Goal: Communication & Community: Answer question/provide support

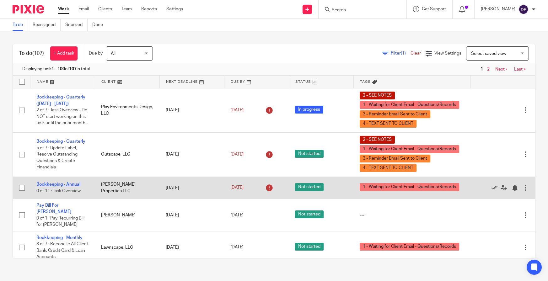
click at [61, 186] on link "Bookkeeping - Annual" at bounding box center [58, 184] width 44 height 4
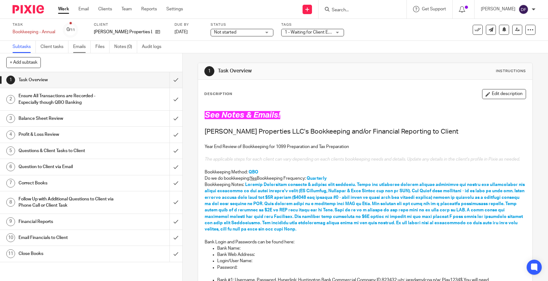
click at [78, 49] on link "Emails" at bounding box center [82, 47] width 18 height 12
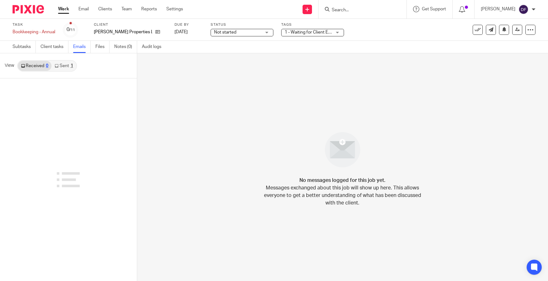
click at [67, 70] on link "Sent 1" at bounding box center [63, 66] width 24 height 10
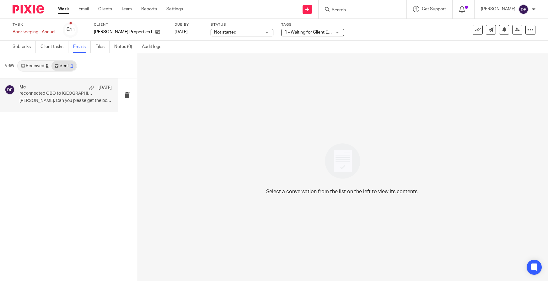
click at [61, 94] on p "reconnected QBO to Huntington for Fisk" at bounding box center [56, 93] width 74 height 5
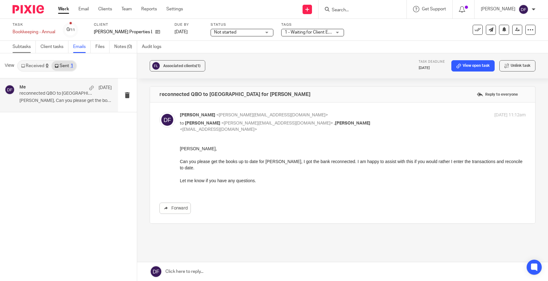
click at [21, 51] on link "Subtasks" at bounding box center [24, 47] width 23 height 12
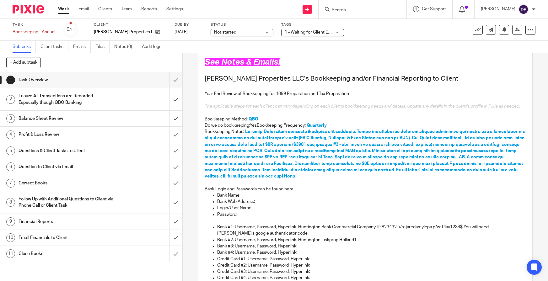
scroll to position [63, 0]
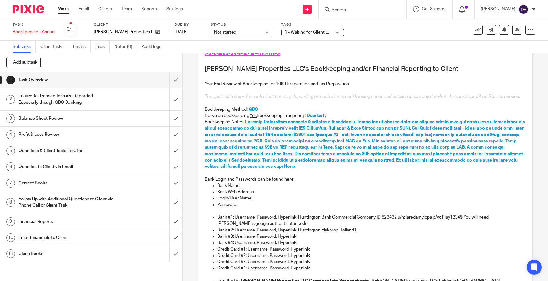
click at [117, 101] on div "Ensure All Transactions are Recorded - Especially though QBO Banking" at bounding box center [91, 99] width 145 height 16
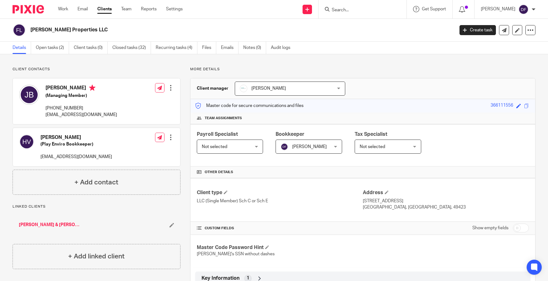
click at [170, 225] on icon at bounding box center [172, 225] width 5 height 5
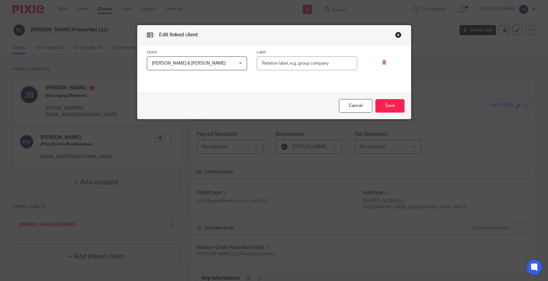
drag, startPoint x: 170, startPoint y: 225, endPoint x: 159, endPoint y: 226, distance: 10.4
click at [159, 226] on div "Edit linked client Client Jared & Susan Blaszak Jared & Susan Blaszak Jared & S…" at bounding box center [274, 140] width 548 height 281
click at [350, 109] on button "Cancel" at bounding box center [355, 106] width 33 height 14
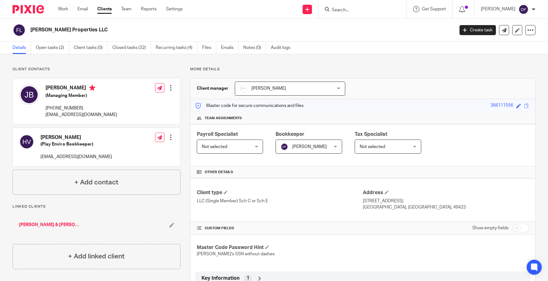
click at [53, 219] on div "Jared & Susan Blaszak" at bounding box center [97, 225] width 168 height 19
click at [53, 227] on link "Jared & Susan Blaszak" at bounding box center [50, 225] width 62 height 6
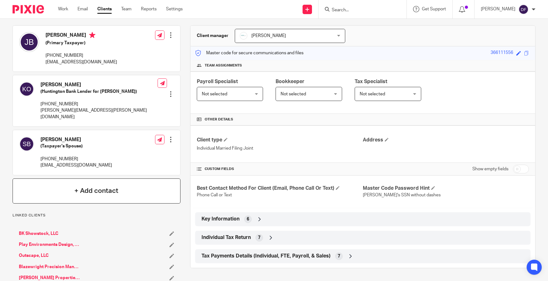
scroll to position [63, 0]
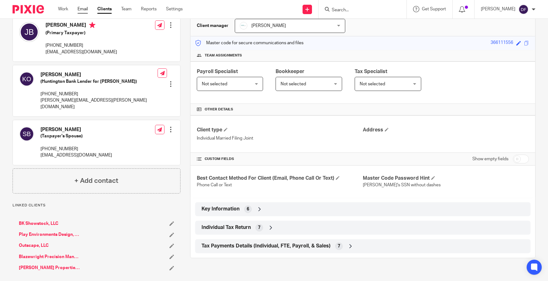
click at [84, 8] on link "Email" at bounding box center [83, 9] width 10 height 6
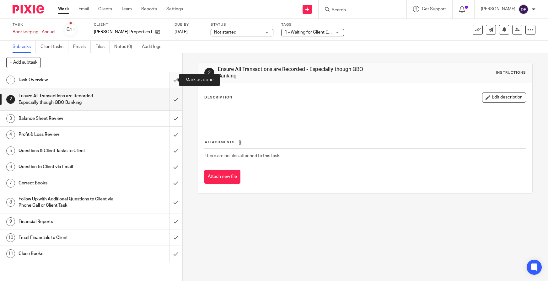
click at [171, 75] on input "submit" at bounding box center [91, 80] width 182 height 16
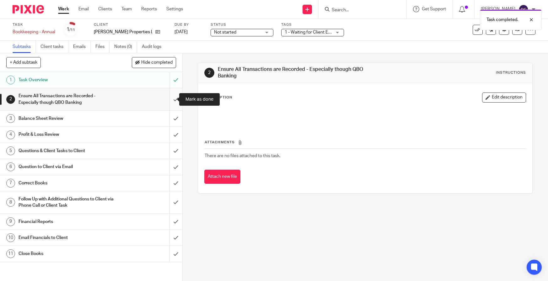
click at [171, 100] on input "submit" at bounding box center [91, 99] width 182 height 22
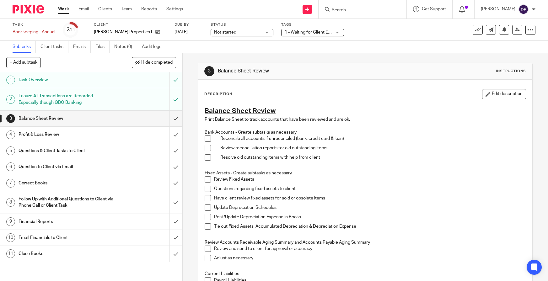
click at [299, 32] on span "1 - Waiting for Client Email - Questions/Records" at bounding box center [331, 32] width 93 height 4
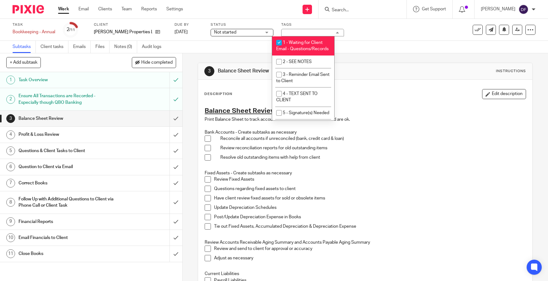
click at [299, 52] on li "1 - Waiting for Client Email - Questions/Records" at bounding box center [303, 45] width 62 height 19
checkbox input "false"
click at [76, 46] on link "Emails" at bounding box center [82, 47] width 18 height 12
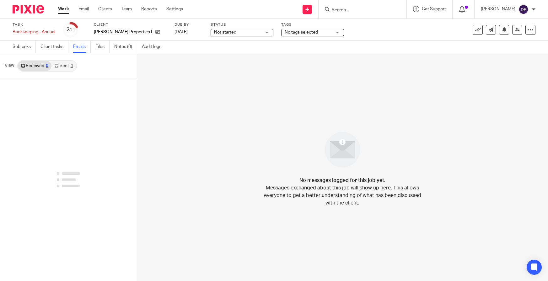
click at [68, 64] on link "Sent 1" at bounding box center [63, 66] width 24 height 10
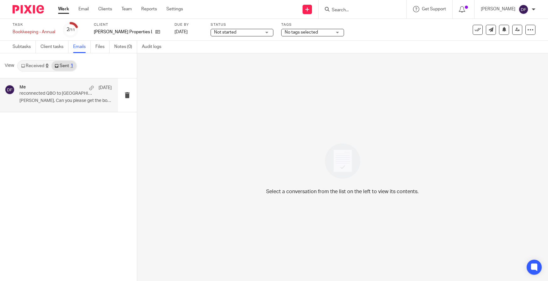
click at [69, 101] on p "[PERSON_NAME], Can you please get the books up to..." at bounding box center [65, 100] width 92 height 5
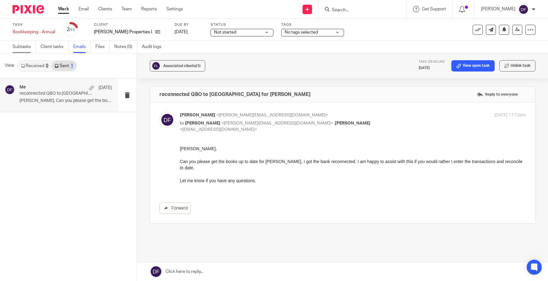
click at [24, 50] on link "Subtasks" at bounding box center [24, 47] width 23 height 12
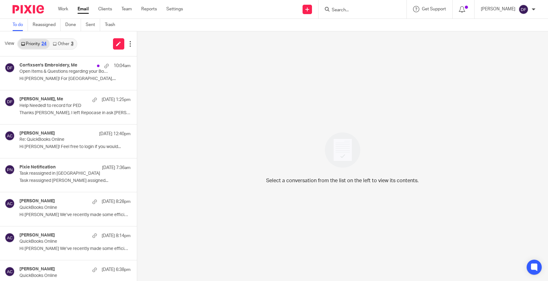
click at [68, 45] on link "Other 3" at bounding box center [63, 44] width 27 height 10
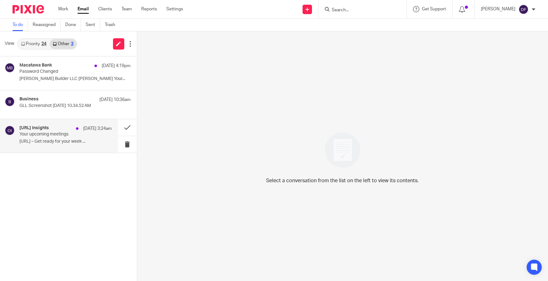
click at [67, 138] on div "Otter.ai Insights Sep 15 3:24am Your upcoming meetings Otter.ai – Get ready for…" at bounding box center [65, 136] width 92 height 21
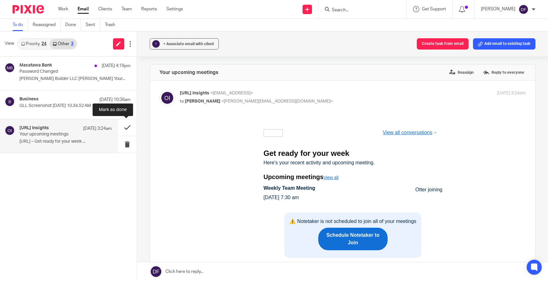
click at [121, 125] on button at bounding box center [127, 127] width 19 height 17
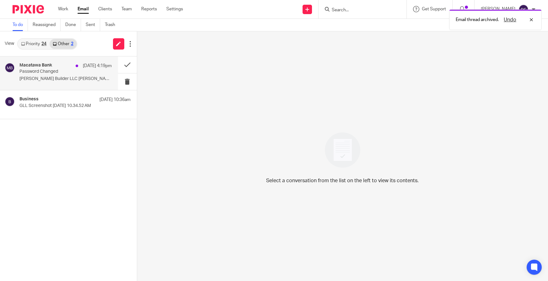
click at [56, 74] on p "Password Changed" at bounding box center [56, 71] width 74 height 5
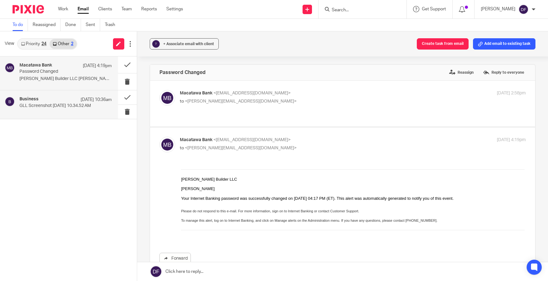
click at [68, 98] on div "Business Sep 15 10:36am" at bounding box center [65, 100] width 92 height 6
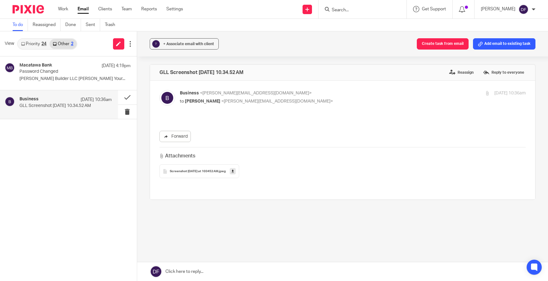
click at [197, 170] on span "Screenshot 2025-09-15 at 103452 AM" at bounding box center [194, 172] width 49 height 4
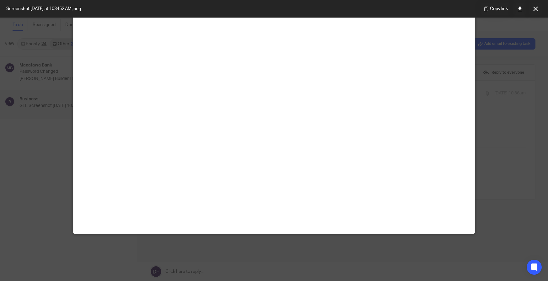
scroll to position [651, 0]
click at [522, 12] on link at bounding box center [520, 9] width 13 height 13
click at [534, 7] on icon at bounding box center [535, 9] width 5 height 5
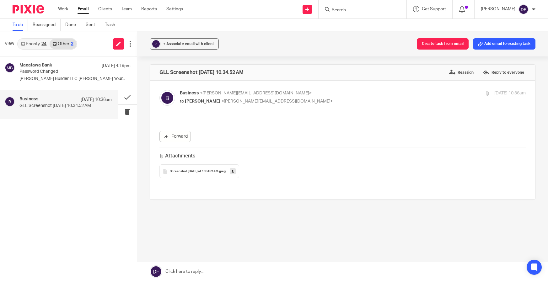
click at [36, 46] on link "Priority 24" at bounding box center [34, 44] width 32 height 10
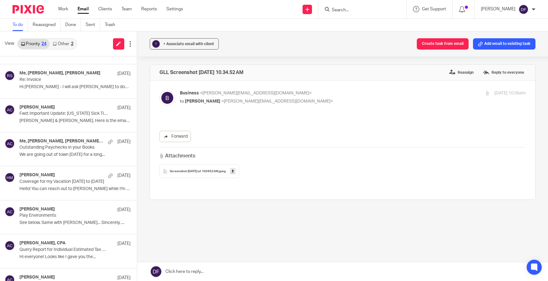
scroll to position [592, 0]
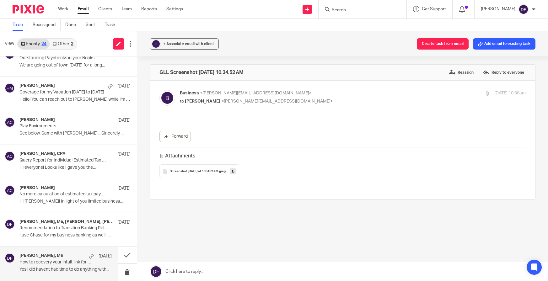
click at [49, 266] on div "Tony Arbanas, Me Jul 28 How to recovery your intuit link for 2024 because you h…" at bounding box center [65, 263] width 92 height 21
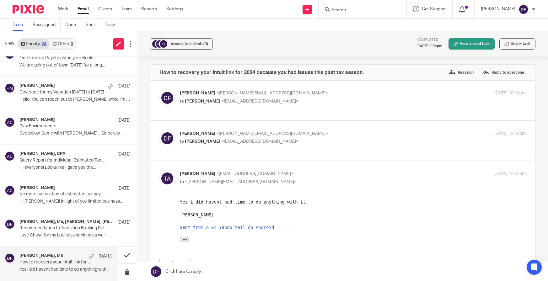
scroll to position [0, 0]
click at [193, 39] on button "+1 Associated clients (3)" at bounding box center [181, 43] width 63 height 11
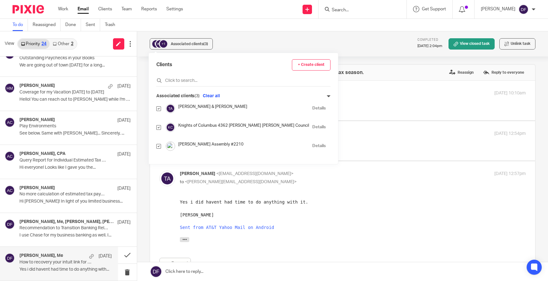
drag, startPoint x: 156, startPoint y: 146, endPoint x: 160, endPoint y: 146, distance: 4.7
click at [160, 146] on div "Clients + Create client Associated clients (3) Clear all Tony & Mary Arbanas De…" at bounding box center [243, 108] width 189 height 111
click at [160, 146] on input "checkbox" at bounding box center [158, 146] width 5 height 5
checkbox input "false"
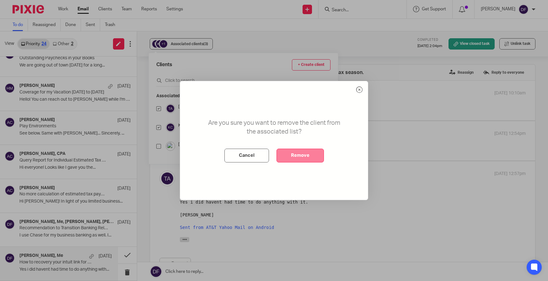
click at [308, 153] on button "Remove" at bounding box center [300, 156] width 47 height 14
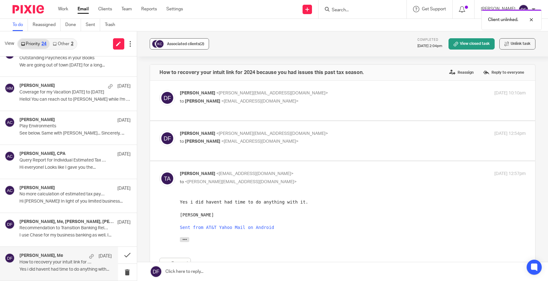
click at [185, 41] on div "Associated clients (2)" at bounding box center [185, 44] width 37 height 6
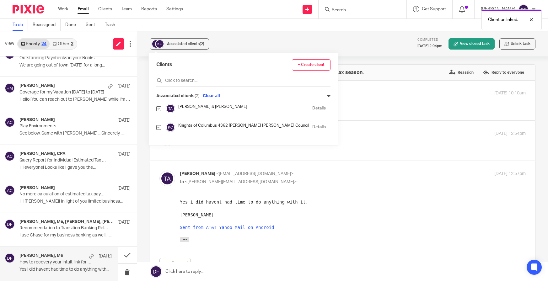
click at [158, 125] on input "checkbox" at bounding box center [158, 127] width 5 height 5
checkbox input "false"
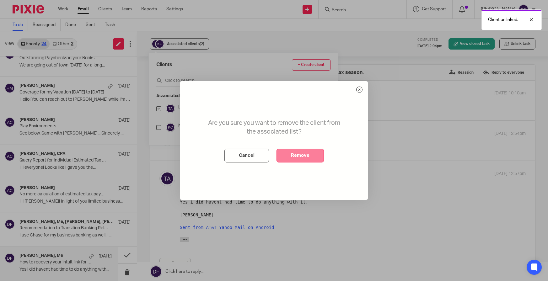
click at [295, 151] on button "Remove" at bounding box center [300, 156] width 47 height 14
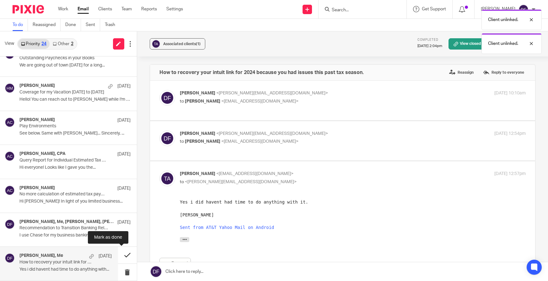
click at [121, 255] on button at bounding box center [127, 255] width 19 height 17
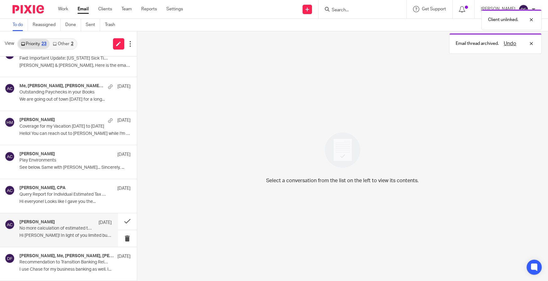
drag, startPoint x: 57, startPoint y: 232, endPoint x: 64, endPoint y: 229, distance: 7.7
click at [61, 230] on div "Amy Corfixsen Aug 21 No more calculation of estimated tax payments Hi Tully! In…" at bounding box center [65, 230] width 92 height 21
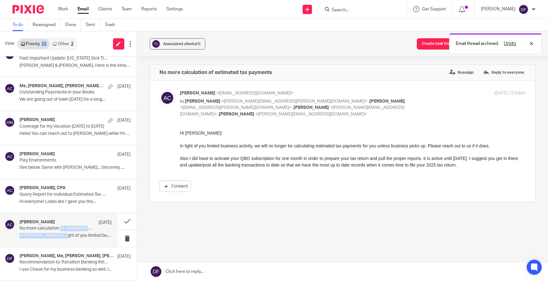
scroll to position [0, 0]
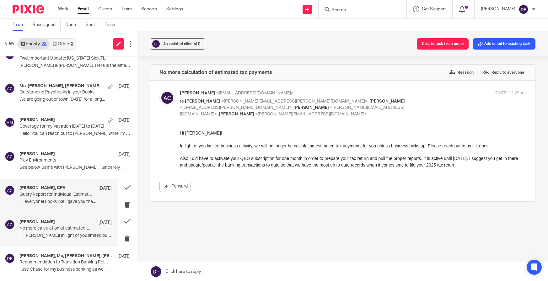
click at [41, 194] on p "Query Report for Individual Estimated Tax Payments" at bounding box center [56, 194] width 74 height 5
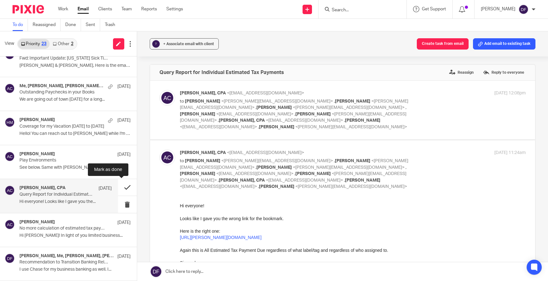
drag, startPoint x: 21, startPoint y: 41, endPoint x: 120, endPoint y: 187, distance: 176.1
click at [120, 187] on button at bounding box center [127, 187] width 19 height 17
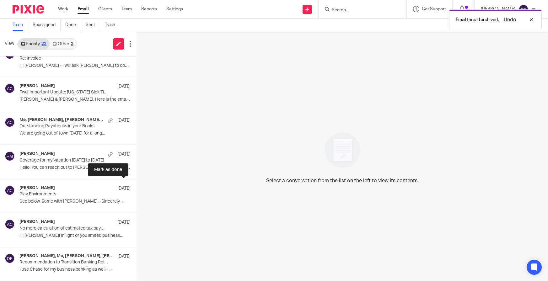
scroll to position [524, 0]
click at [44, 198] on div "Amy Corfixsen Aug 27 Play Environments See below. Same with Fisk... Sincerely, …" at bounding box center [65, 196] width 92 height 21
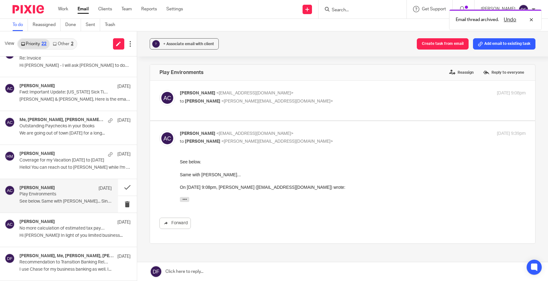
scroll to position [0, 0]
click at [304, 93] on p "Amy Corfixsen <amylcpa@gmail.com>" at bounding box center [295, 93] width 231 height 7
checkbox input "true"
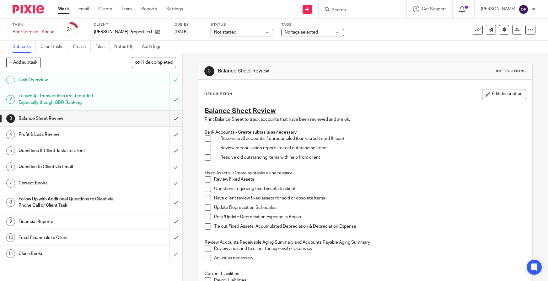
drag, startPoint x: 202, startPoint y: 138, endPoint x: 209, endPoint y: 141, distance: 8.2
click at [202, 138] on div "Balance Sheet Review Print Balance Sheet to track accounts that have been revie…" at bounding box center [365, 235] width 327 height 265
click at [209, 141] on li "Reconcile all accounts if unreconciled (bank, credit card & loan)" at bounding box center [365, 140] width 321 height 9
click at [208, 139] on span at bounding box center [208, 139] width 6 height 6
click at [207, 151] on span at bounding box center [208, 148] width 6 height 6
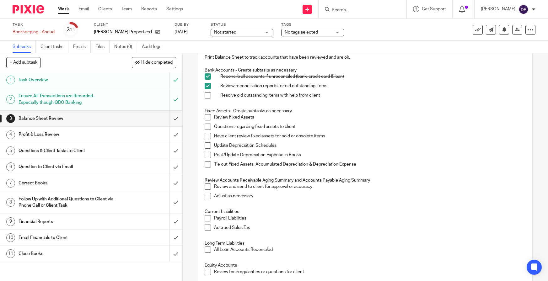
scroll to position [63, 0]
click at [113, 136] on div "Profit & Loss Review" at bounding box center [91, 134] width 145 height 9
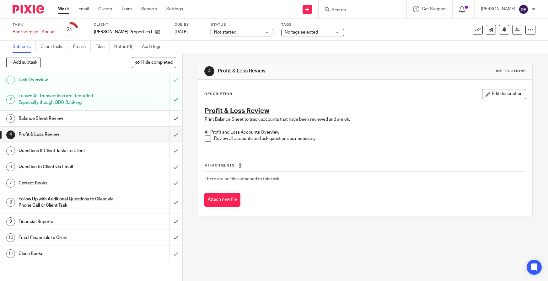
click at [111, 149] on div "Questions & Client Tasks to Client" at bounding box center [91, 150] width 145 height 9
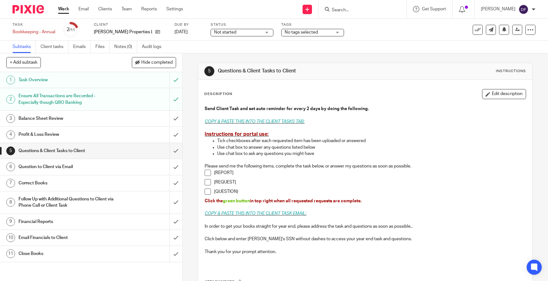
click at [102, 163] on h1 "Question to Client via Email" at bounding box center [67, 166] width 97 height 9
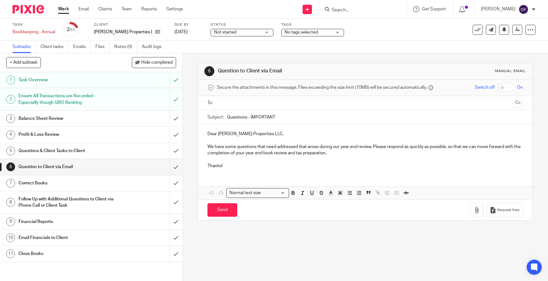
click at [359, 11] on input "Search" at bounding box center [359, 11] width 57 height 6
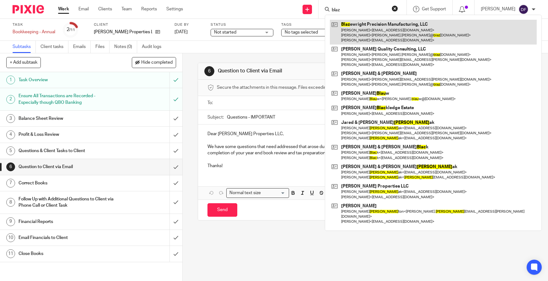
type input "blaz"
click at [404, 36] on link at bounding box center [433, 32] width 207 height 25
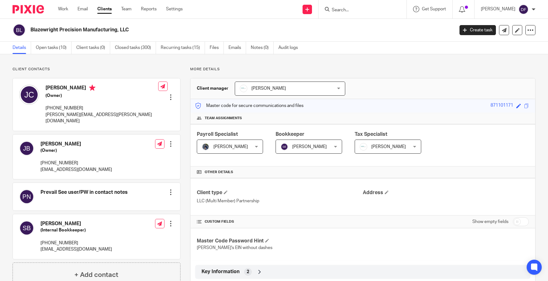
click at [341, 10] on input "Search" at bounding box center [359, 11] width 57 height 6
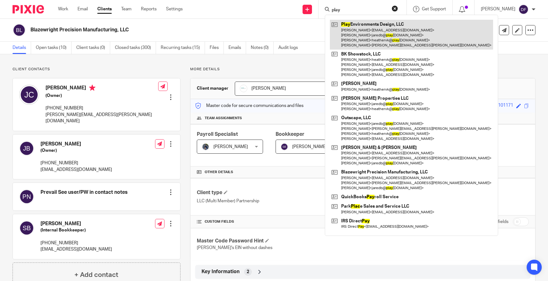
type input "play"
click at [386, 36] on link at bounding box center [411, 35] width 163 height 30
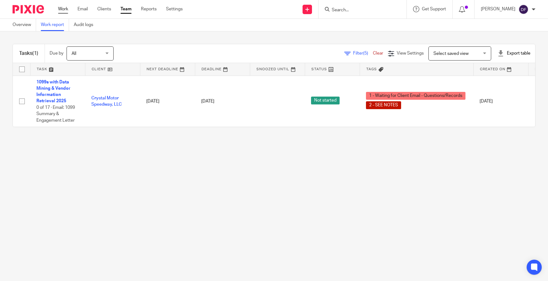
click at [67, 8] on link "Work" at bounding box center [63, 9] width 10 height 6
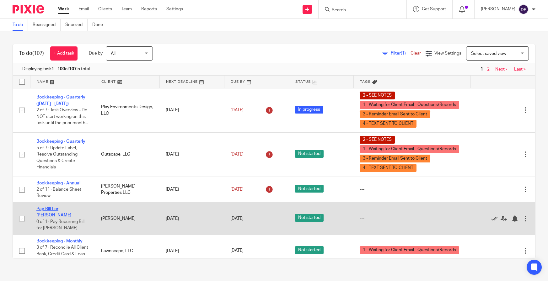
click at [54, 210] on link "Pay Bill For [PERSON_NAME]" at bounding box center [53, 212] width 35 height 11
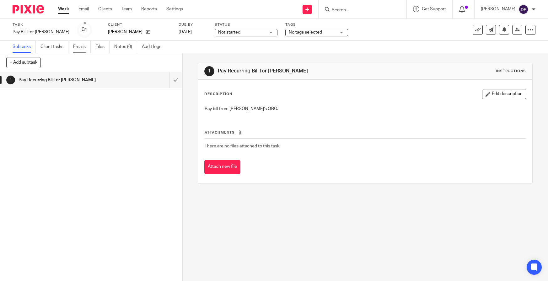
click at [87, 48] on link "Emails" at bounding box center [82, 47] width 18 height 12
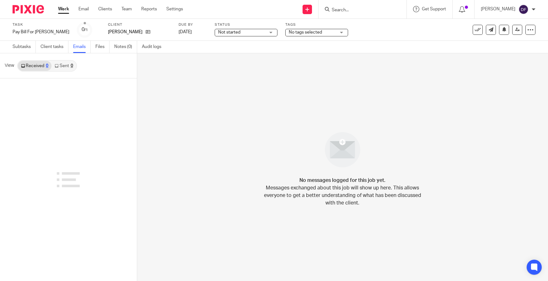
click at [60, 68] on link "Sent 0" at bounding box center [63, 66] width 24 height 10
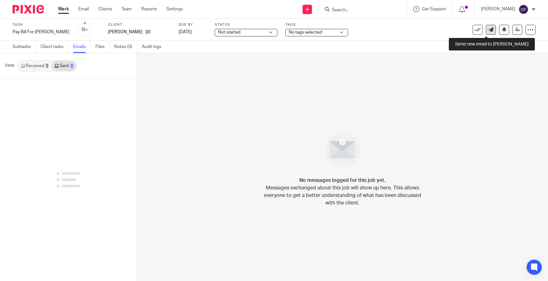
click at [489, 31] on icon at bounding box center [491, 29] width 5 height 5
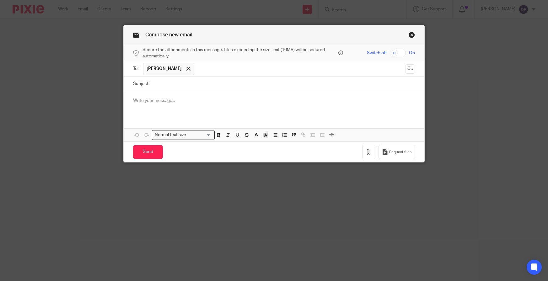
click at [196, 85] on input "Subject:" at bounding box center [284, 84] width 262 height 14
type input "invoice for [PERSON_NAME]"
click at [204, 95] on div at bounding box center [274, 103] width 301 height 24
click at [135, 149] on input "Send" at bounding box center [148, 152] width 30 height 14
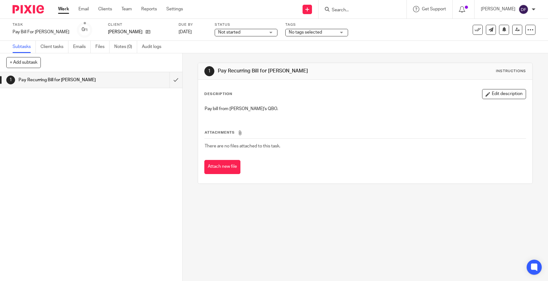
click at [63, 10] on link "Work" at bounding box center [63, 9] width 11 height 6
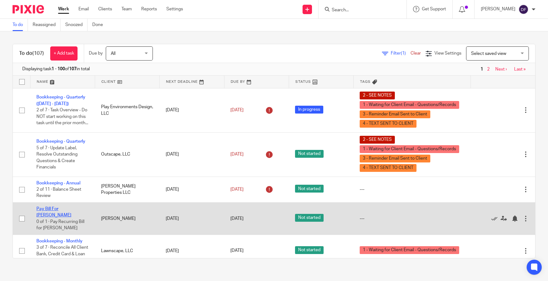
click at [42, 209] on link "Pay Bill For [PERSON_NAME]" at bounding box center [53, 212] width 35 height 11
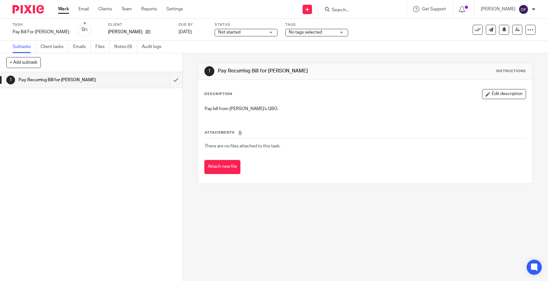
click at [302, 33] on span "No tags selected" at bounding box center [312, 32] width 47 height 7
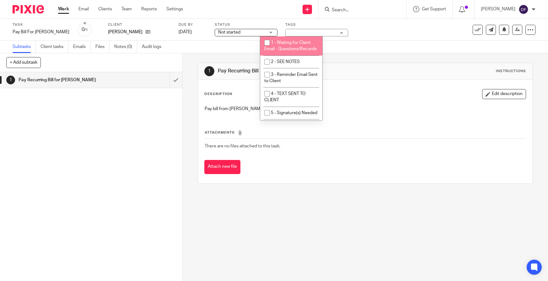
click at [290, 52] on li "1 - Waiting for Client Email - Questions/Records" at bounding box center [291, 45] width 62 height 19
checkbox input "true"
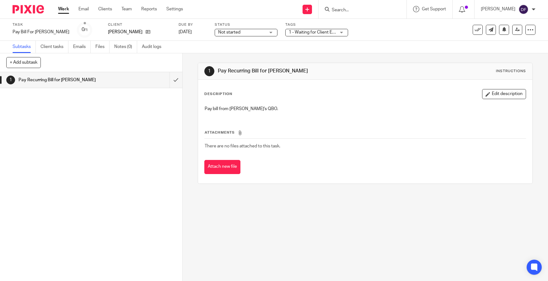
click at [62, 11] on link "Work" at bounding box center [63, 9] width 11 height 6
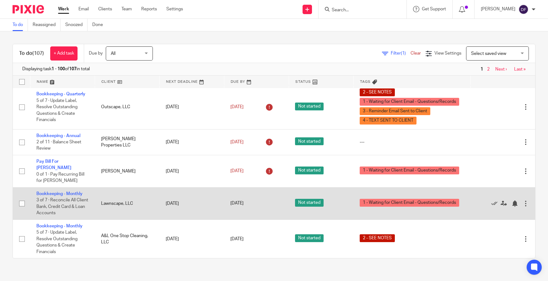
scroll to position [63, 0]
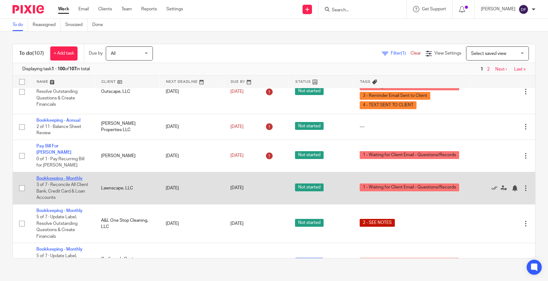
click at [52, 176] on link "Bookkeeping - Monthly" at bounding box center [59, 178] width 46 height 4
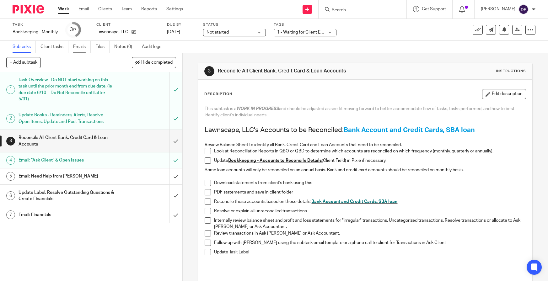
click at [80, 47] on link "Emails" at bounding box center [82, 47] width 18 height 12
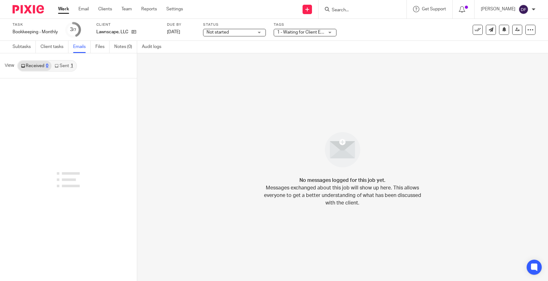
click at [78, 68] on div "View Received 0 Sent 1" at bounding box center [68, 65] width 137 height 25
click at [67, 68] on link "Sent 1" at bounding box center [63, 66] width 24 height 10
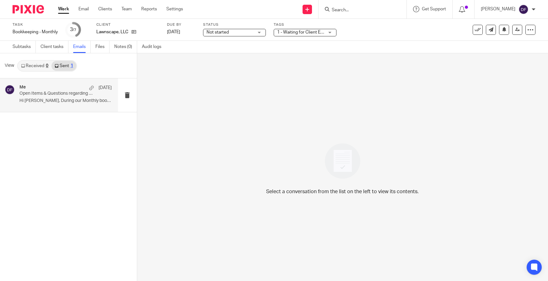
click at [57, 100] on p "Hi Brian, During our Monthly bookkeeping..." at bounding box center [65, 100] width 92 height 5
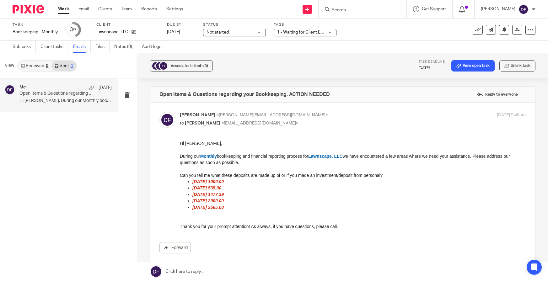
drag, startPoint x: 176, startPoint y: 268, endPoint x: 175, endPoint y: 261, distance: 7.1
click at [176, 266] on link at bounding box center [342, 271] width 411 height 19
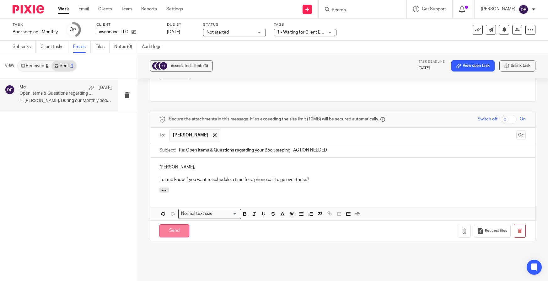
click at [169, 225] on input "Send" at bounding box center [175, 232] width 30 height 14
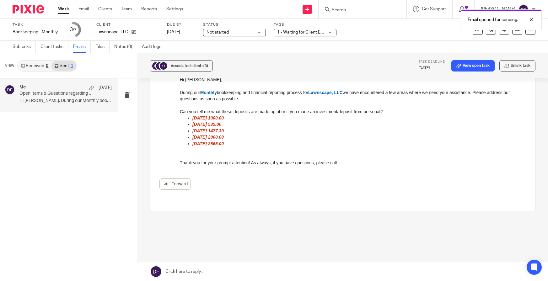
click at [295, 32] on span "1 - Waiting for Client Email - Questions/Records" at bounding box center [323, 32] width 93 height 4
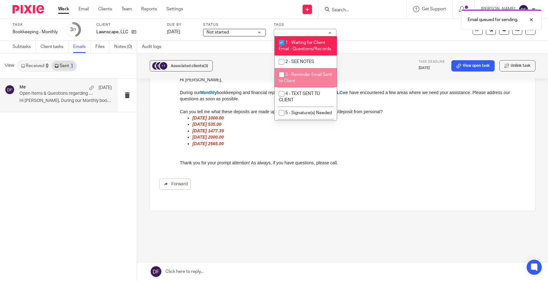
click at [313, 82] on span "3 - Reminder Email Sent to Client" at bounding box center [305, 78] width 53 height 11
checkbox input "true"
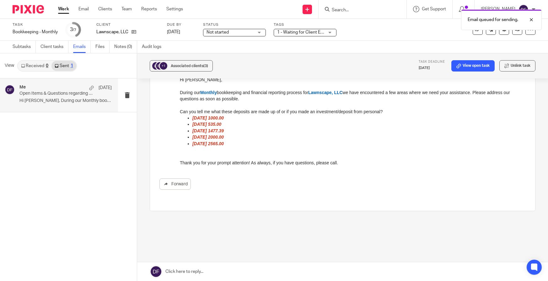
click at [68, 10] on link "Work" at bounding box center [63, 9] width 11 height 6
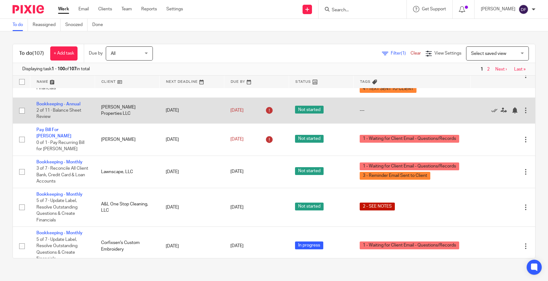
scroll to position [94, 0]
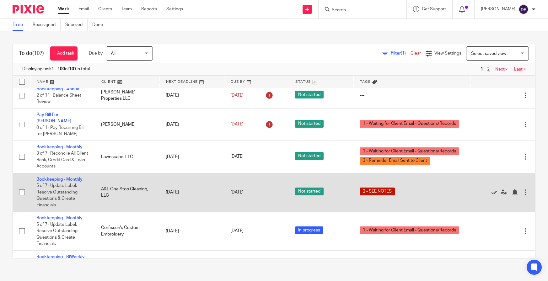
click at [60, 177] on link "Bookkeeping - Monthly" at bounding box center [59, 179] width 46 height 4
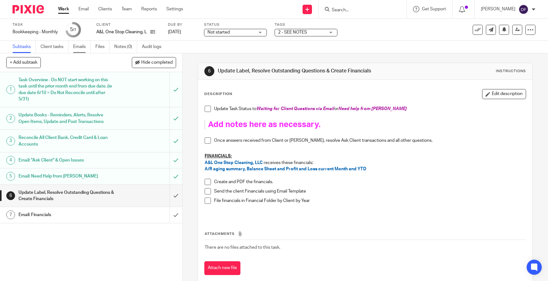
click at [78, 50] on link "Emails" at bounding box center [82, 47] width 18 height 12
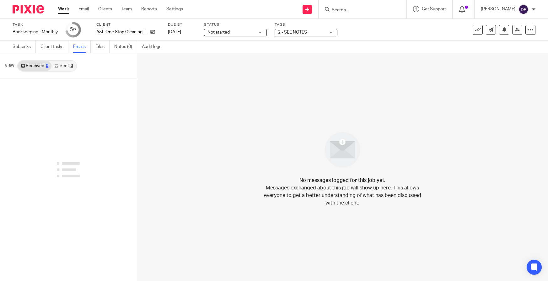
click at [60, 69] on link "Sent 3" at bounding box center [63, 66] width 24 height 10
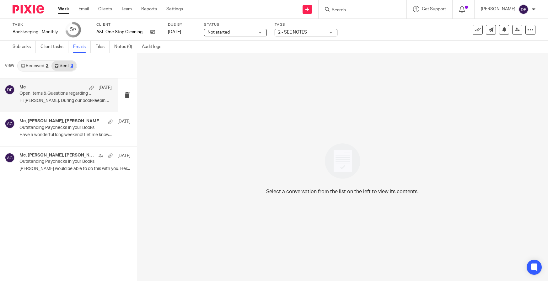
click at [57, 95] on p "Open Items & Questions regarding your Bookkeeping. ACTION NEEDED" at bounding box center [56, 93] width 74 height 5
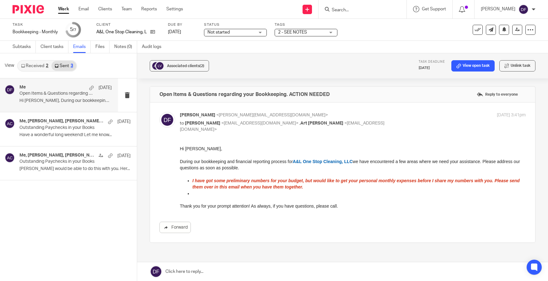
click at [225, 275] on link at bounding box center [342, 271] width 411 height 19
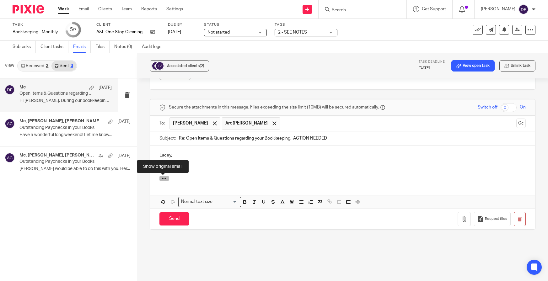
click at [166, 181] on button "button" at bounding box center [164, 178] width 9 height 5
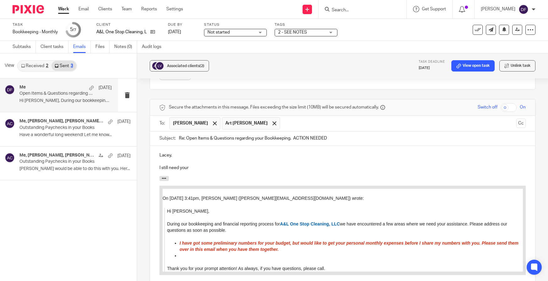
click at [227, 166] on p "I still need your" at bounding box center [343, 168] width 367 height 6
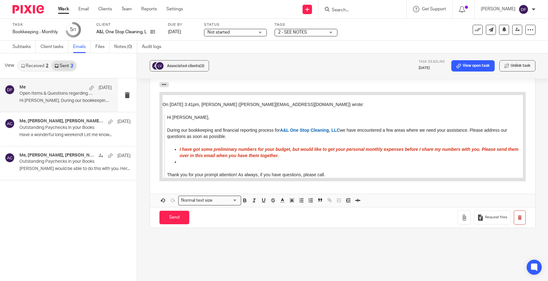
scroll to position [247, 0]
click at [176, 220] on input "Send" at bounding box center [175, 218] width 30 height 14
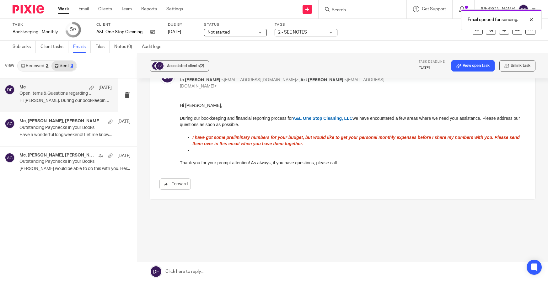
click at [311, 35] on span "2 - SEE NOTES" at bounding box center [301, 32] width 47 height 7
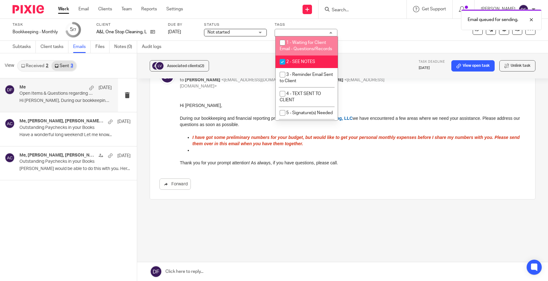
click at [321, 49] on li "1 - Waiting for Client Email - Questions/Records" at bounding box center [307, 45] width 62 height 19
checkbox input "true"
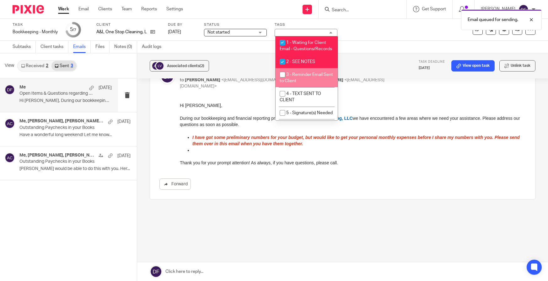
click at [315, 85] on li "3 - Reminder Email Sent to Client" at bounding box center [307, 77] width 62 height 19
checkbox input "true"
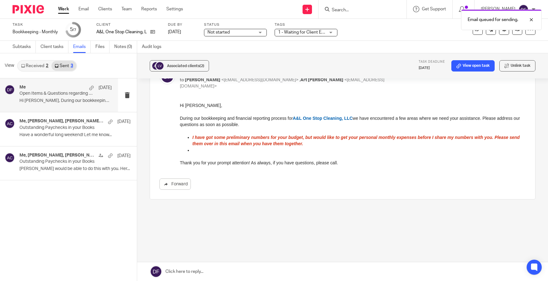
click at [67, 7] on link "Work" at bounding box center [63, 9] width 11 height 6
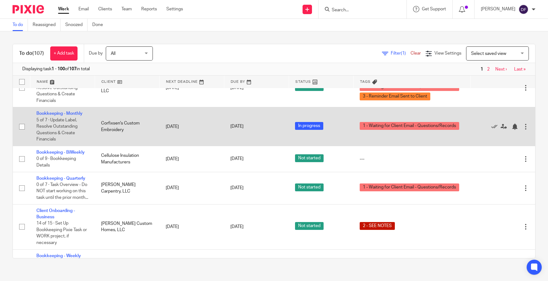
scroll to position [188, 0]
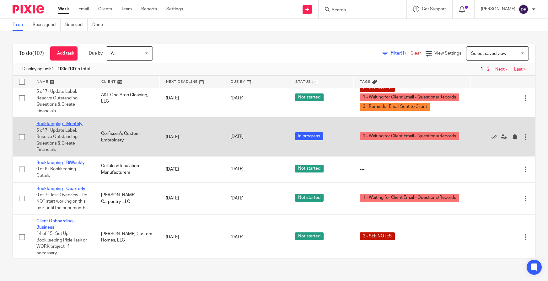
click at [49, 122] on link "Bookkeeping - Monthly" at bounding box center [59, 124] width 46 height 4
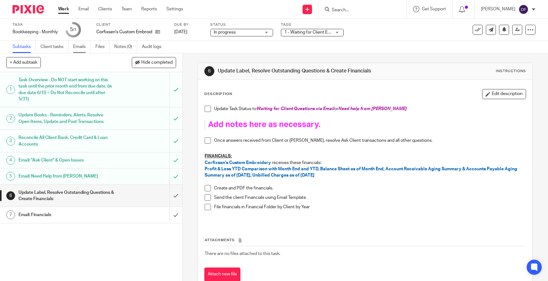
click at [84, 51] on link "Emails" at bounding box center [82, 47] width 18 height 12
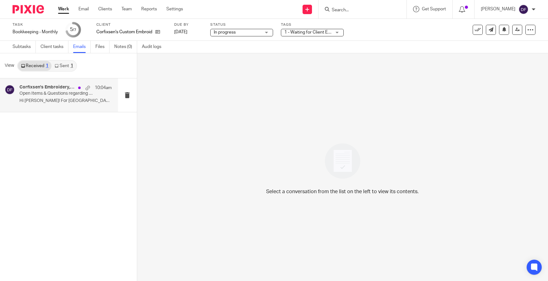
click at [82, 93] on p "Open Items & Questions regarding your Bookkeeping. ACTION NEEDED" at bounding box center [56, 93] width 74 height 5
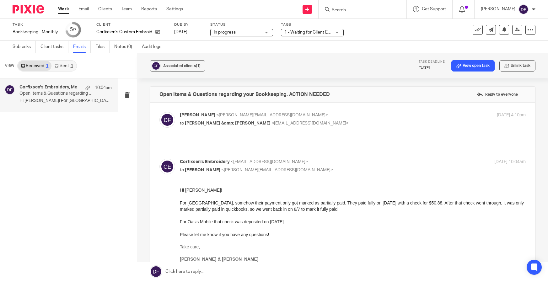
click at [354, 115] on p "[PERSON_NAME] <[PERSON_NAME][EMAIL_ADDRESS][DOMAIN_NAME]>" at bounding box center [295, 115] width 231 height 7
checkbox input "true"
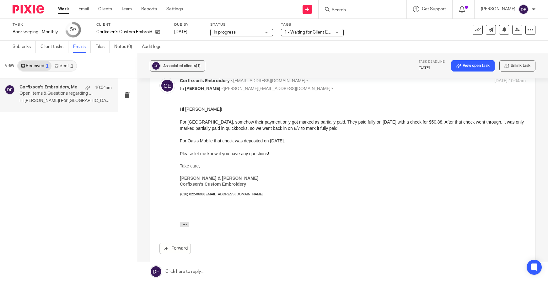
scroll to position [188, 0]
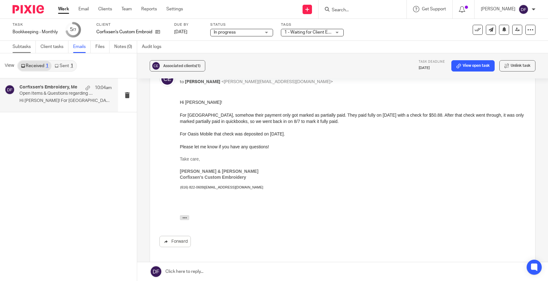
click at [26, 47] on link "Subtasks" at bounding box center [24, 47] width 23 height 12
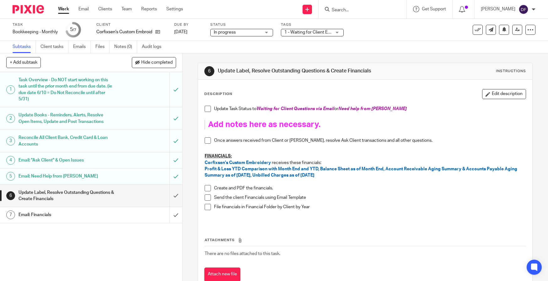
click at [114, 92] on div "Task Overview - Do NOT start working on this task until the prior month end fro…" at bounding box center [91, 89] width 145 height 29
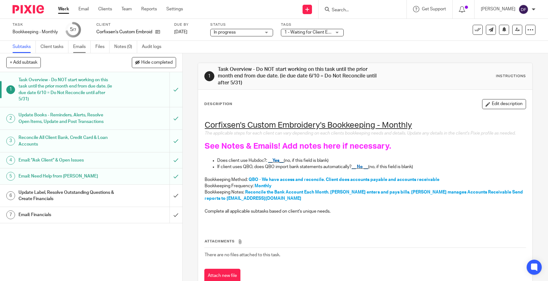
click at [80, 51] on link "Emails" at bounding box center [82, 47] width 18 height 12
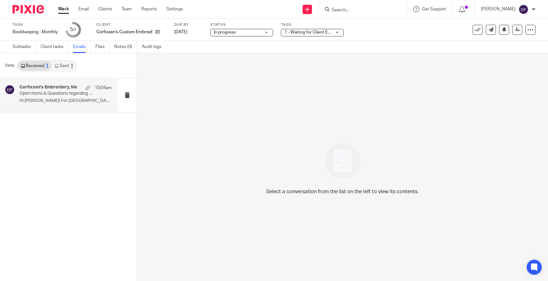
click at [60, 93] on p "Open Items & Questions regarding your Bookkeeping. ACTION NEEDED" at bounding box center [56, 93] width 74 height 5
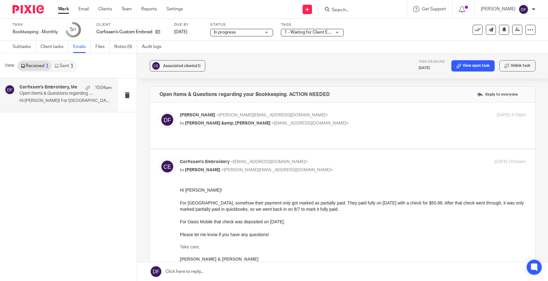
click at [251, 267] on link at bounding box center [342, 271] width 411 height 19
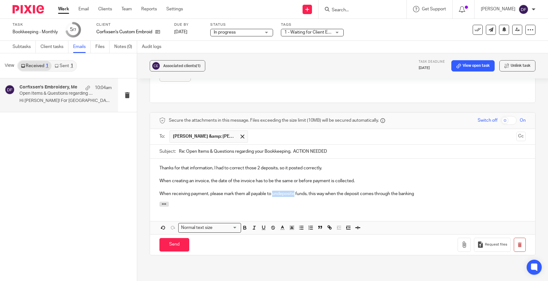
click at [280, 191] on p "When receiving payment, please mark them all payable to undeposite funds, this …" at bounding box center [343, 194] width 367 height 6
click at [294, 191] on p "When receiving payment, please mark them all payable to undeposite funds, this …" at bounding box center [343, 194] width 367 height 6
click at [436, 191] on p "When receiving payment, please mark them all payable to undeposited funds, this…" at bounding box center [343, 194] width 367 height 6
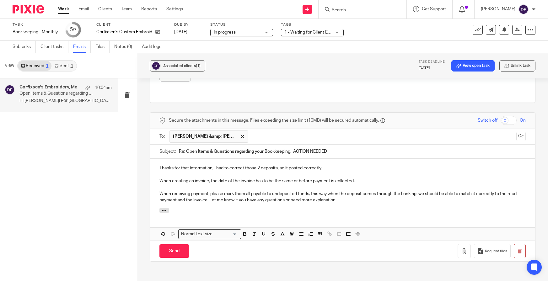
click at [349, 191] on p "When receiving payment, please mark them all payable to undeposited funds, this…" at bounding box center [343, 197] width 367 height 13
drag, startPoint x: 347, startPoint y: 187, endPoint x: 351, endPoint y: 187, distance: 4.4
click at [348, 191] on p "When receiving payment, please mark them all payable to undeposited funds, this…" at bounding box center [343, 197] width 367 height 13
click at [461, 248] on icon "button" at bounding box center [464, 251] width 6 height 6
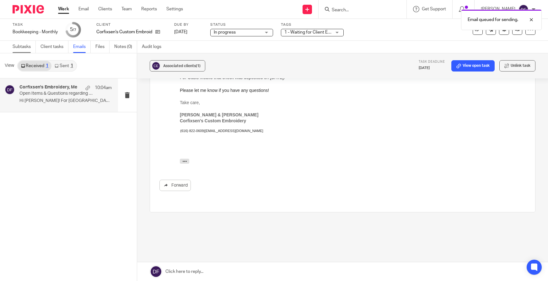
click at [15, 50] on link "Subtasks" at bounding box center [24, 47] width 23 height 12
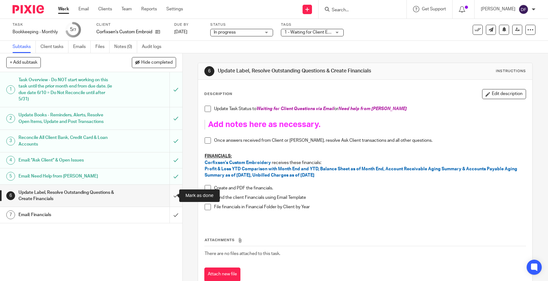
click at [170, 195] on input "submit" at bounding box center [91, 196] width 182 height 22
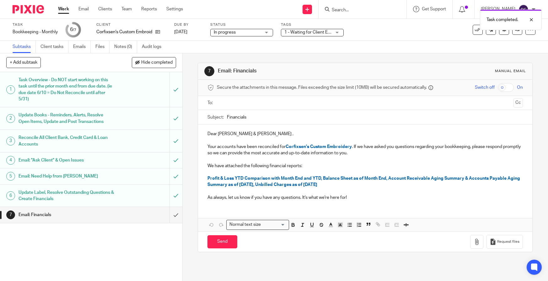
click at [239, 103] on input "text" at bounding box center [365, 103] width 292 height 7
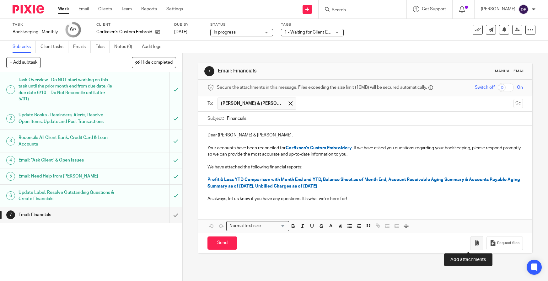
click at [474, 245] on icon "button" at bounding box center [477, 243] width 6 height 6
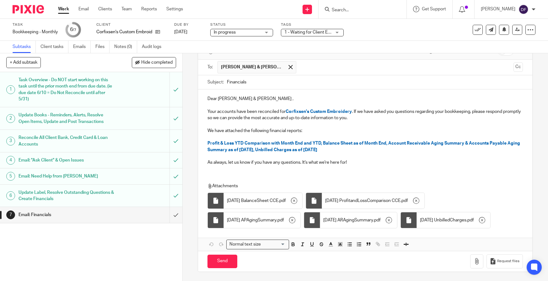
scroll to position [37, 0]
click at [214, 262] on input "Send" at bounding box center [223, 262] width 30 height 14
type input "Sent"
click at [58, 12] on link "Work" at bounding box center [63, 9] width 11 height 6
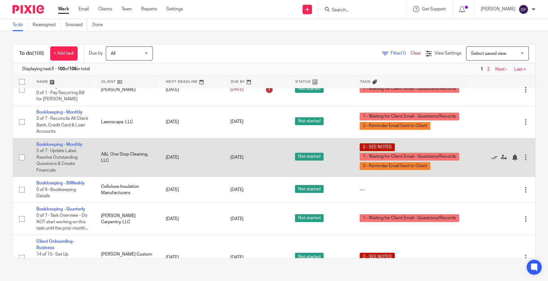
scroll to position [126, 0]
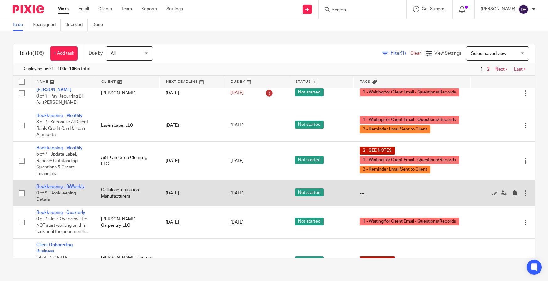
click at [69, 185] on link "Bookkeeping - BiWeekly" at bounding box center [60, 187] width 48 height 4
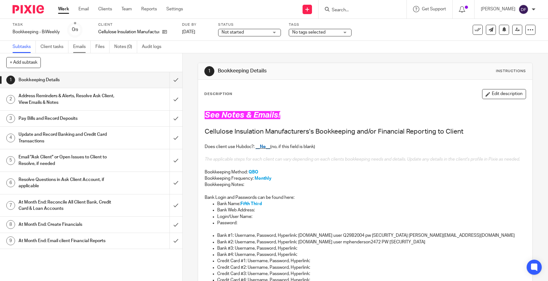
click at [80, 48] on link "Emails" at bounding box center [82, 47] width 18 height 12
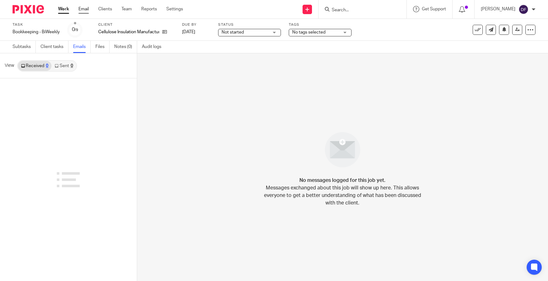
click at [86, 11] on link "Email" at bounding box center [83, 9] width 10 height 6
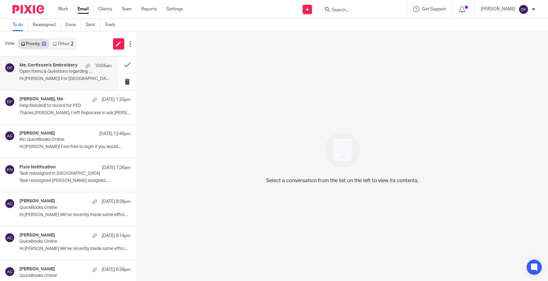
click at [69, 76] on div "Me, Corfixsen's Embroidery 10:04am Open Items & Questions regarding your Bookke…" at bounding box center [65, 73] width 92 height 21
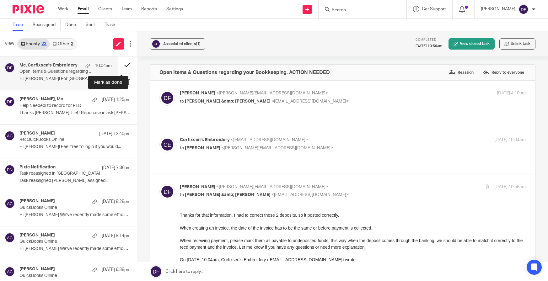
click at [122, 62] on button at bounding box center [127, 65] width 19 height 17
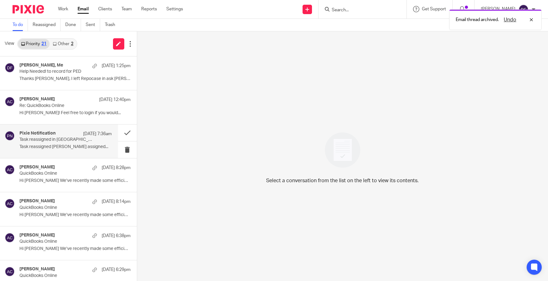
click at [45, 137] on div "Pixie Notification [DATE] 7:36am" at bounding box center [65, 134] width 92 height 6
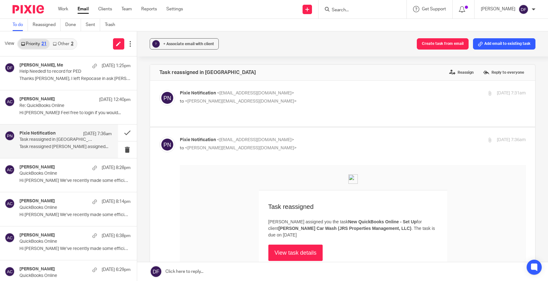
click at [329, 101] on p "to <[PERSON_NAME][EMAIL_ADDRESS][DOMAIN_NAME]>" at bounding box center [295, 101] width 231 height 7
checkbox input "true"
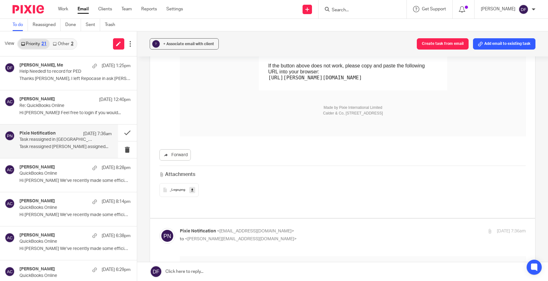
scroll to position [157, 0]
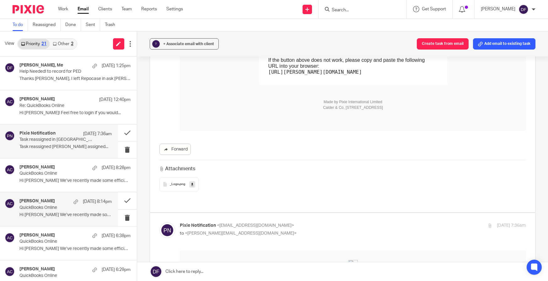
click at [58, 209] on p "QuickBooks Online" at bounding box center [56, 207] width 74 height 5
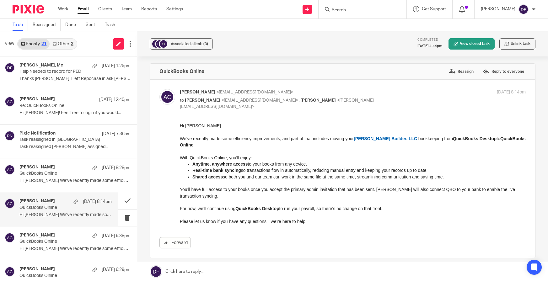
scroll to position [0, 0]
click at [125, 198] on button at bounding box center [127, 200] width 19 height 17
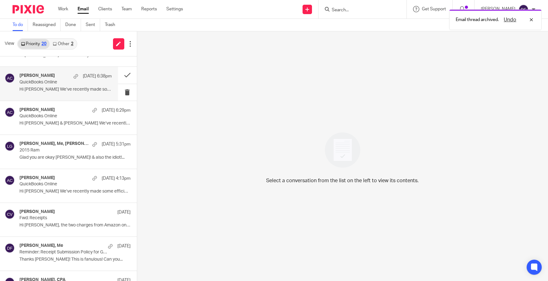
scroll to position [157, 0]
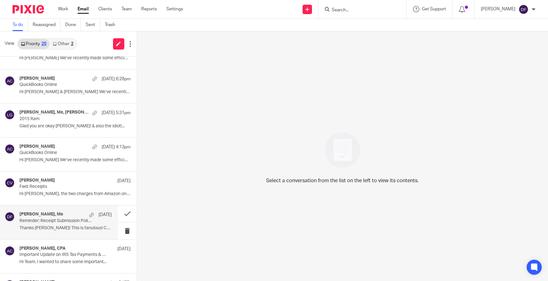
click at [51, 215] on h4 "[PERSON_NAME], Me" at bounding box center [41, 214] width 44 height 5
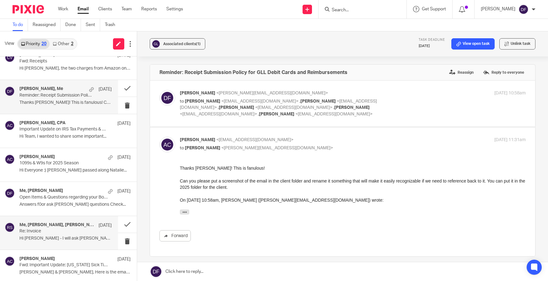
scroll to position [345, 0]
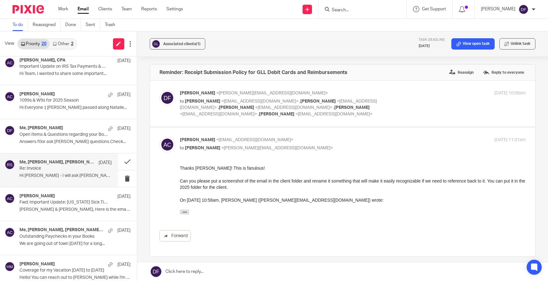
click at [73, 170] on p "Re: Invoice" at bounding box center [56, 168] width 74 height 5
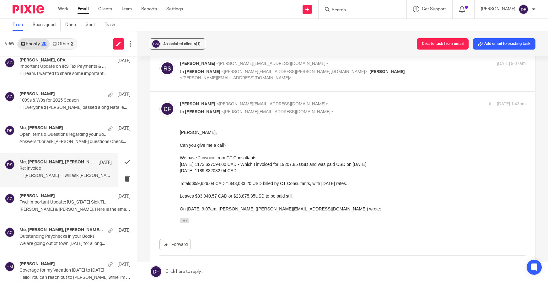
scroll to position [220, 0]
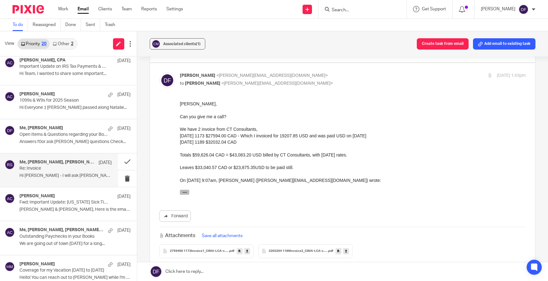
click at [187, 192] on icon "button" at bounding box center [184, 192] width 5 height 5
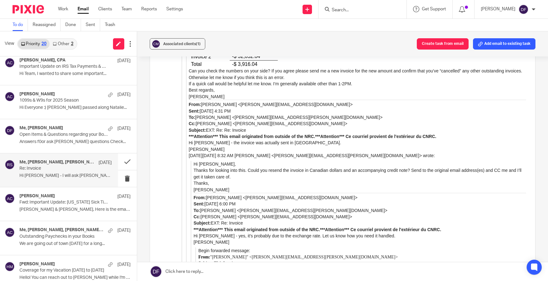
scroll to position [440, 0]
